Goal: Task Accomplishment & Management: Manage account settings

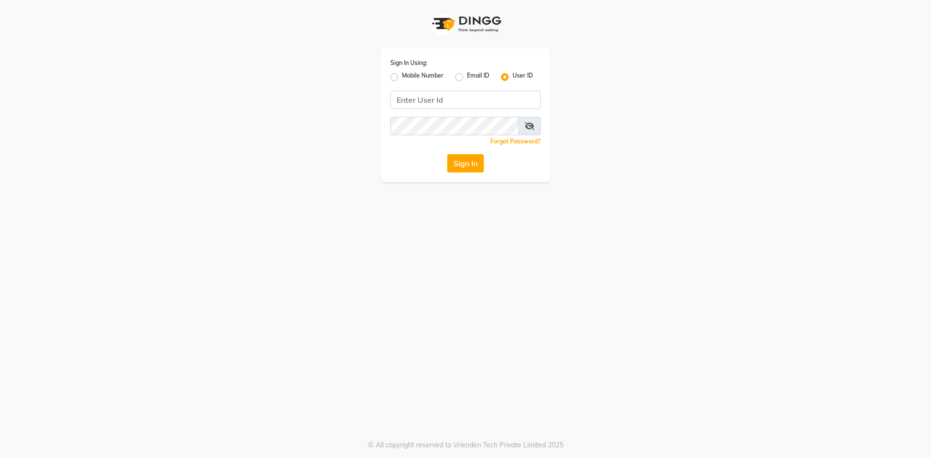
click at [402, 75] on label "Mobile Number" at bounding box center [423, 77] width 42 height 12
click at [402, 75] on input "Mobile Number" at bounding box center [405, 74] width 6 height 6
radio input "true"
radio input "false"
click at [433, 98] on input "Username" at bounding box center [482, 100] width 118 height 18
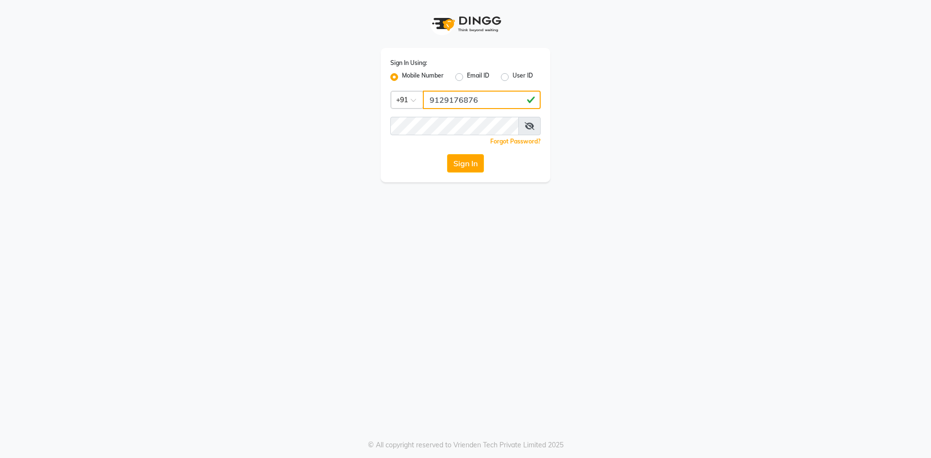
type input "9129176876"
click at [468, 163] on button "Sign In" at bounding box center [465, 163] width 37 height 18
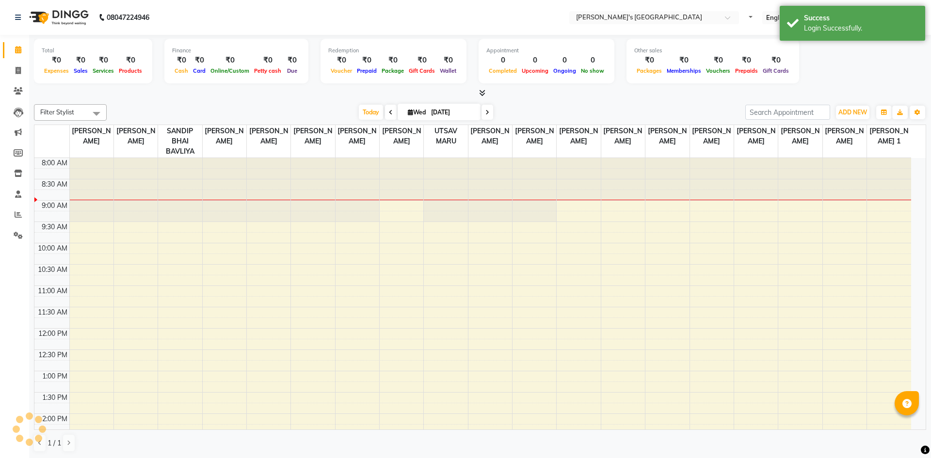
select select "en"
